Goal: Task Accomplishment & Management: Use online tool/utility

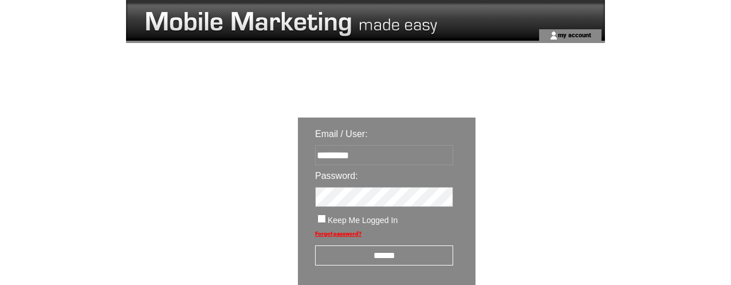
click at [379, 260] on input "******" at bounding box center [384, 255] width 138 height 20
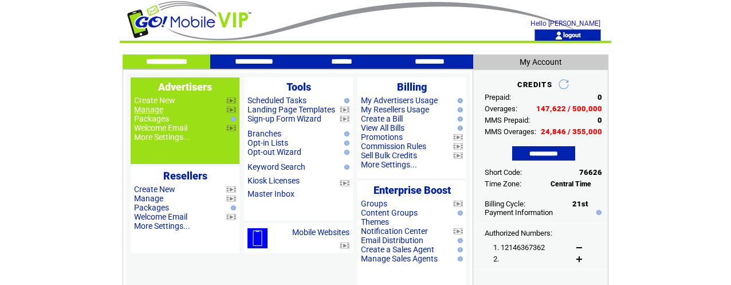
click at [157, 109] on link "Manage" at bounding box center [148, 109] width 29 height 9
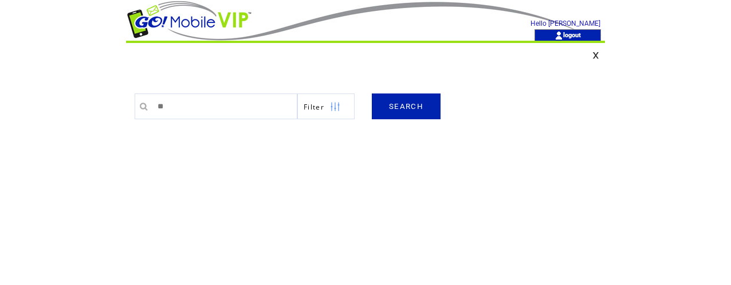
type input "*******"
click at [423, 109] on link "SEARCH" at bounding box center [406, 106] width 69 height 26
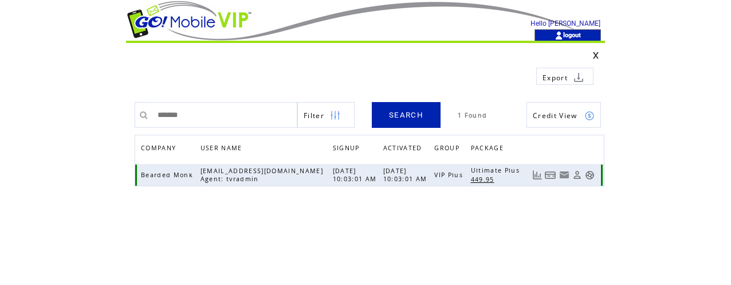
click at [588, 173] on link at bounding box center [590, 175] width 10 height 10
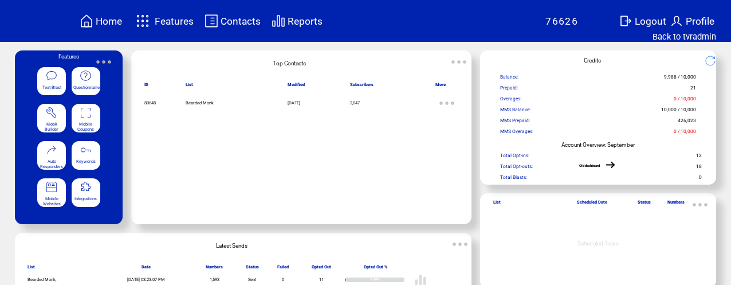
click at [183, 23] on span "Features" at bounding box center [174, 20] width 39 height 11
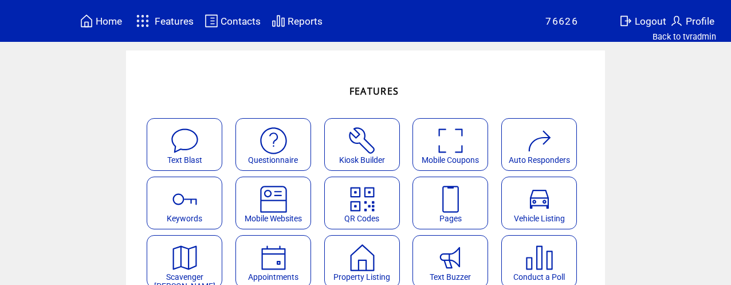
scroll to position [214, 0]
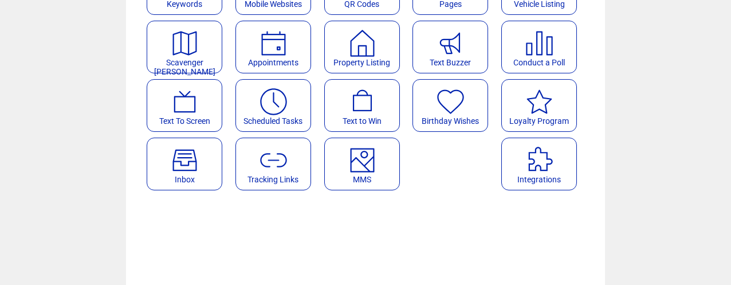
click at [392, 173] on featuretext "MMS" at bounding box center [362, 180] width 74 height 15
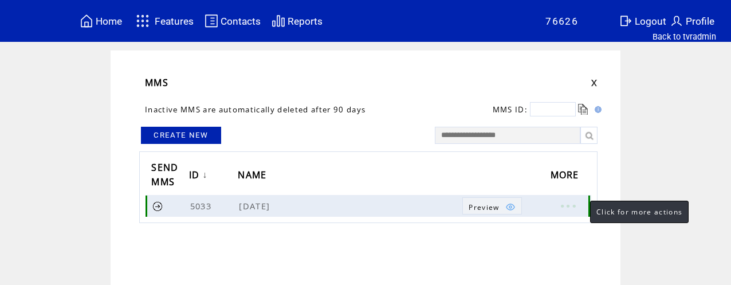
click at [577, 206] on link at bounding box center [567, 205] width 34 height 15
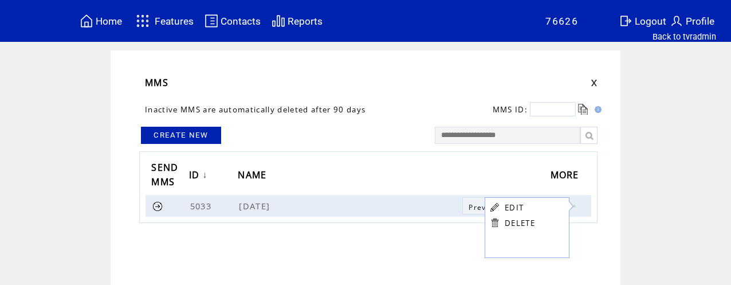
click at [510, 204] on link "EDIT" at bounding box center [514, 207] width 19 height 10
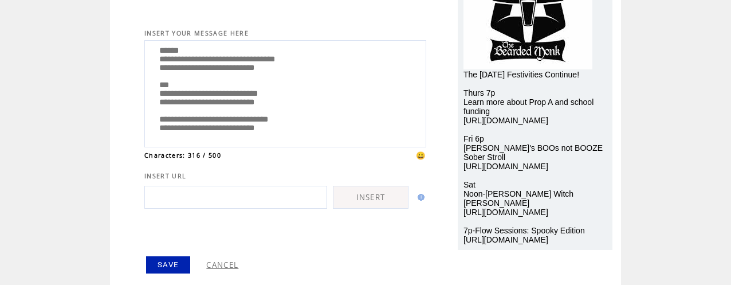
scroll to position [103, 0]
drag, startPoint x: 153, startPoint y: 57, endPoint x: 328, endPoint y: 160, distance: 202.3
click at [329, 162] on tbody "**********" at bounding box center [285, 78] width 282 height 427
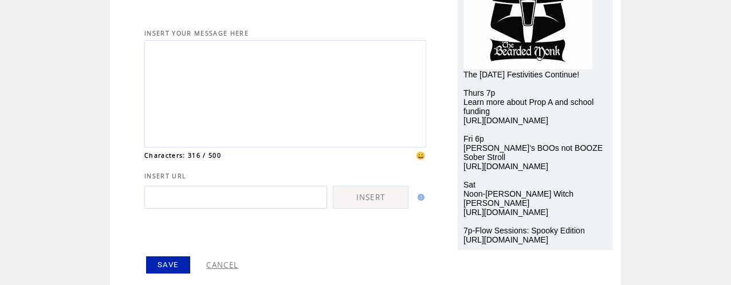
scroll to position [0, 0]
paste textarea "**********"
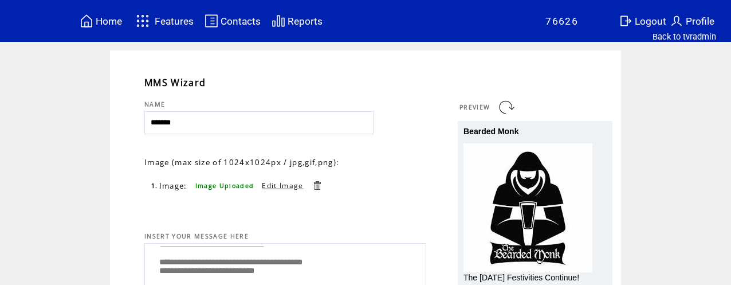
type textarea "**********"
drag, startPoint x: 509, startPoint y: 106, endPoint x: 501, endPoint y: 106, distance: 7.4
click at [509, 106] on link at bounding box center [506, 107] width 18 height 18
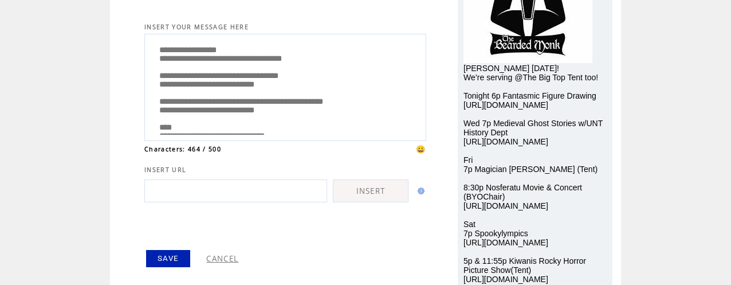
scroll to position [231, 0]
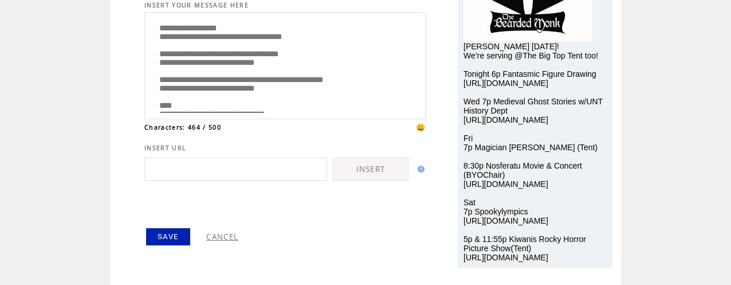
click at [178, 237] on link "SAVE" at bounding box center [168, 236] width 44 height 17
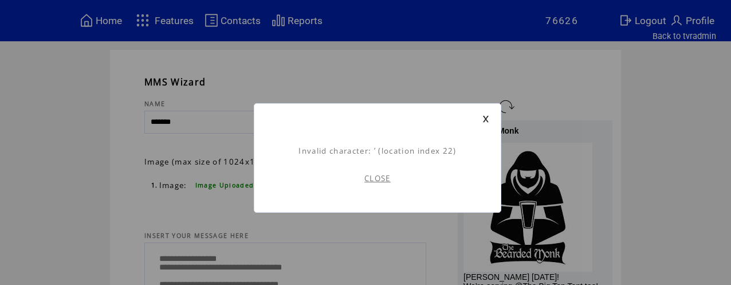
scroll to position [1, 0]
click at [379, 178] on link "CLOSE" at bounding box center [377, 178] width 26 height 10
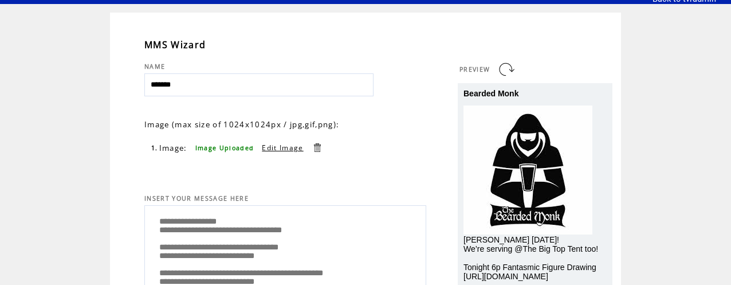
scroll to position [48, 0]
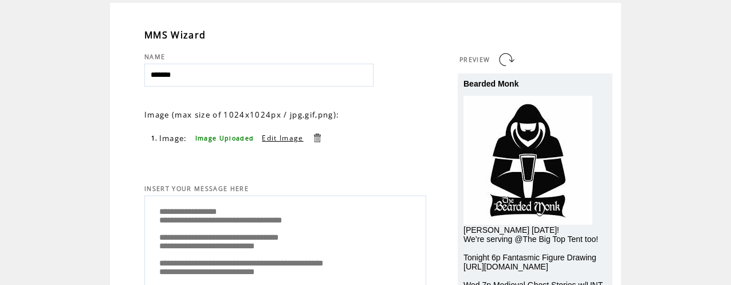
click at [175, 225] on textarea "**********" at bounding box center [285, 247] width 269 height 97
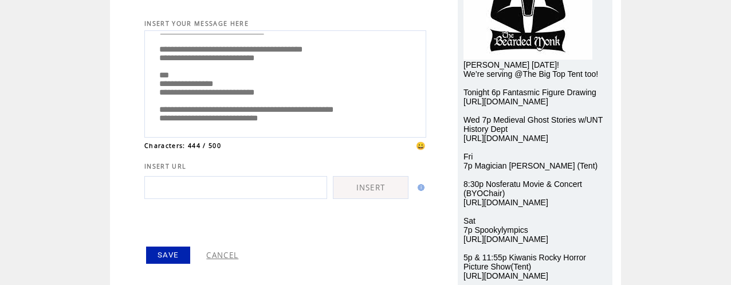
scroll to position [231, 0]
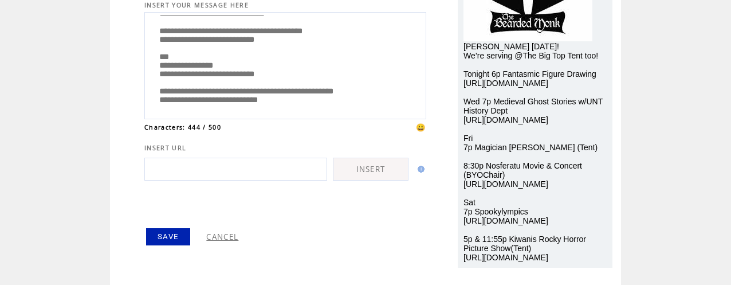
type textarea "**********"
click at [174, 233] on link "SAVE" at bounding box center [168, 236] width 44 height 17
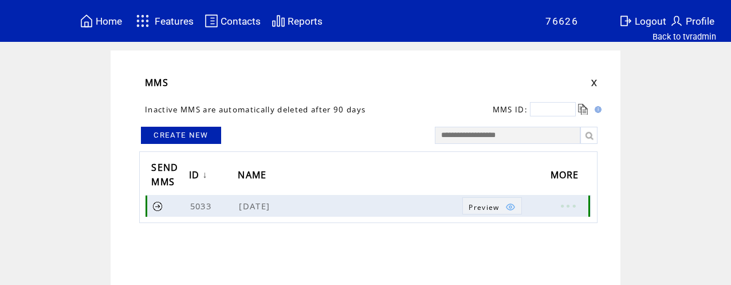
click at [158, 204] on link at bounding box center [157, 205] width 11 height 11
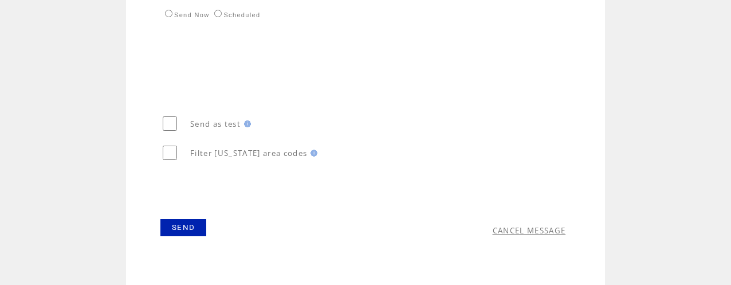
scroll to position [551, 0]
click at [183, 225] on link "SEND" at bounding box center [183, 224] width 46 height 17
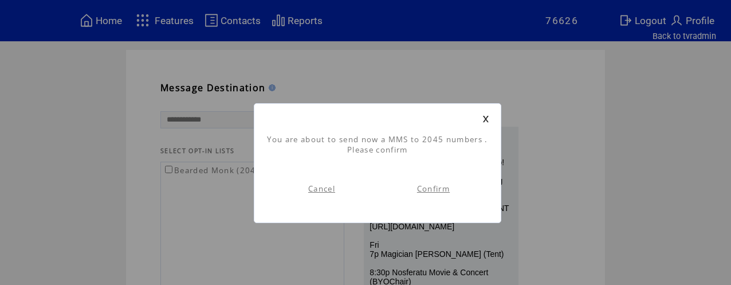
scroll to position [1, 0]
click at [438, 188] on link "Confirm" at bounding box center [433, 188] width 33 height 10
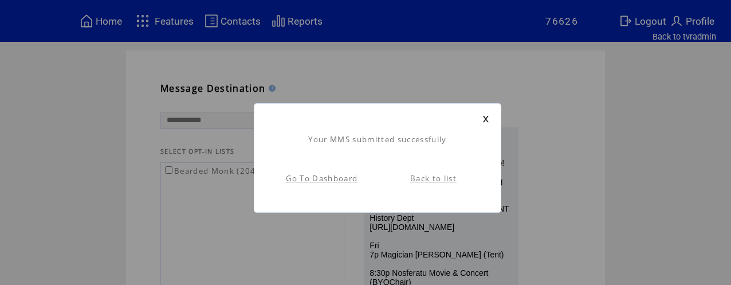
scroll to position [1, 0]
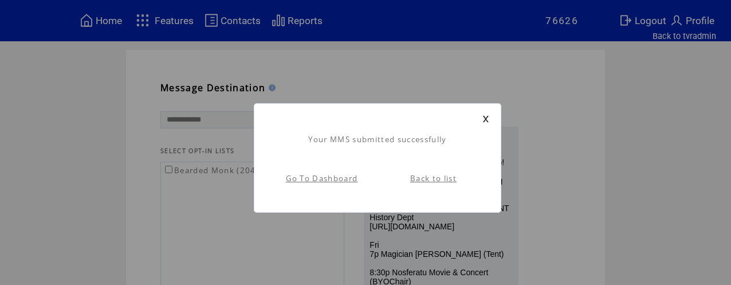
click at [308, 176] on link "Go To Dashboard" at bounding box center [322, 178] width 72 height 10
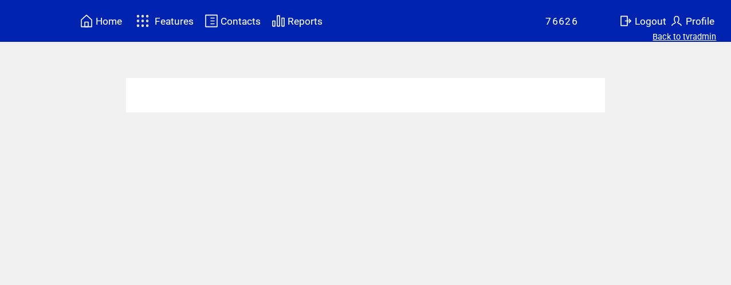
click at [664, 39] on link "Back to tvradmin" at bounding box center [684, 36] width 64 height 10
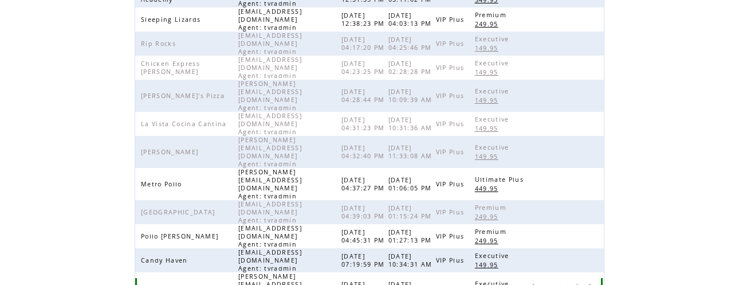
scroll to position [357, 0]
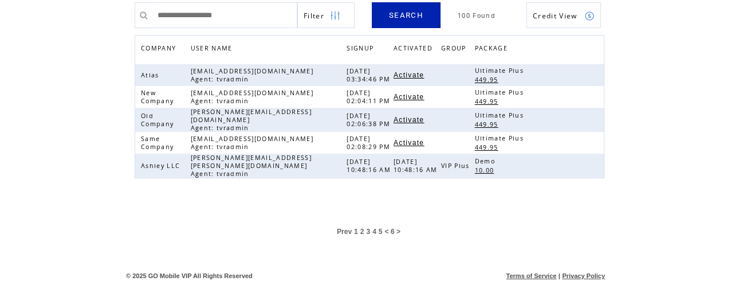
click at [345, 229] on span "Prev" at bounding box center [344, 231] width 15 height 8
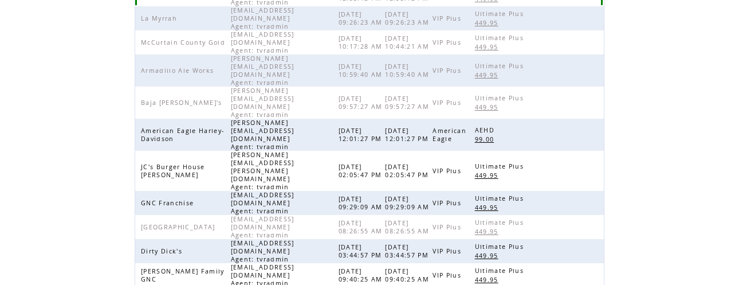
scroll to position [357, 0]
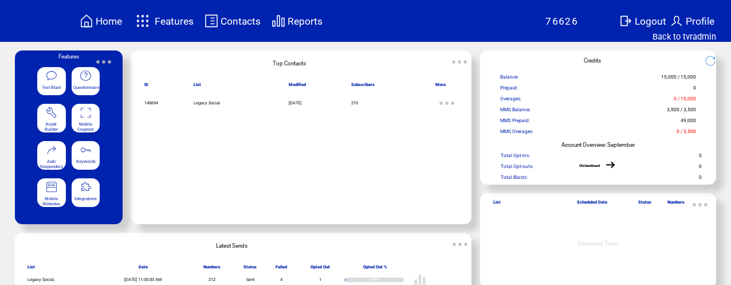
click at [305, 23] on span "Reports" at bounding box center [304, 20] width 35 height 11
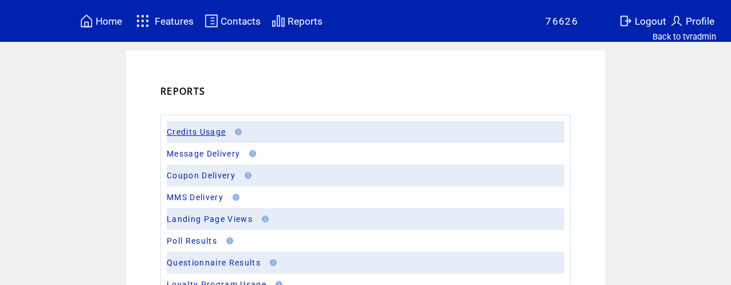
click at [181, 133] on link "Credits Usage" at bounding box center [196, 131] width 59 height 9
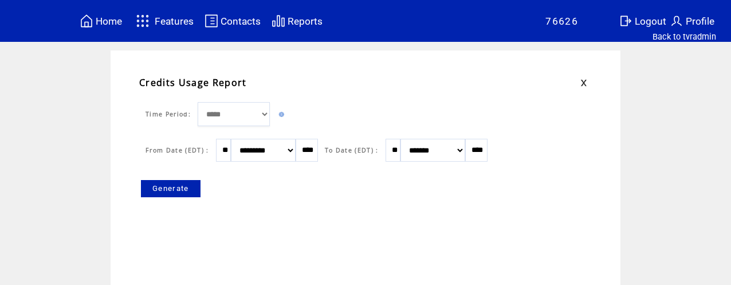
click at [293, 149] on select "******* ******** ***** ***** *** **** **** ****** ********* ******* ******** **…" at bounding box center [263, 150] width 65 height 23
select select "*"
click at [234, 139] on select "******* ******** ***** ***** *** **** **** ****** ********* ******* ******** **…" at bounding box center [263, 150] width 65 height 23
click at [178, 188] on link "Generate" at bounding box center [171, 188] width 60 height 17
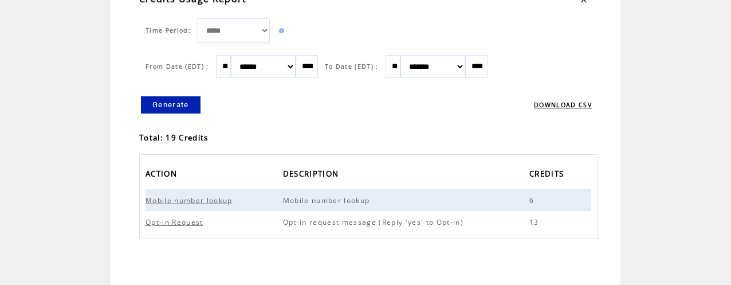
scroll to position [99, 0]
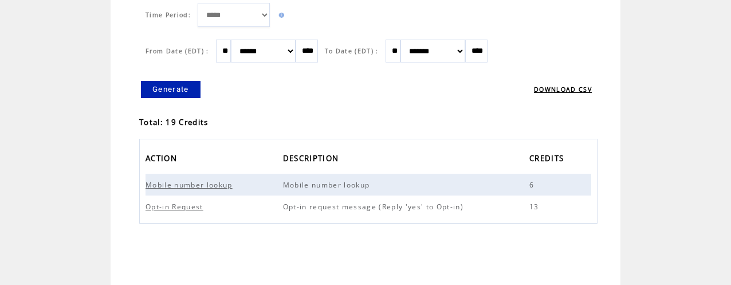
click at [177, 206] on span "Opt-in Request" at bounding box center [175, 207] width 61 height 10
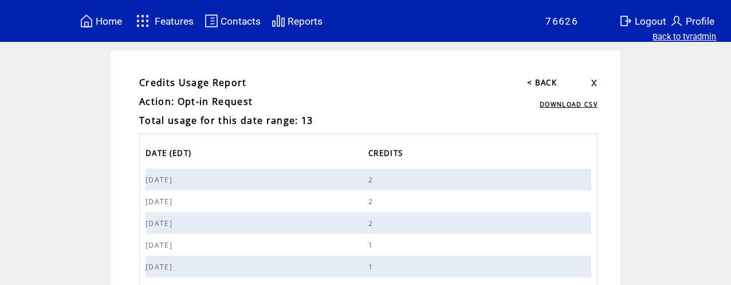
click at [688, 39] on link "Back to tvradmin" at bounding box center [684, 36] width 64 height 10
